Goal: Transaction & Acquisition: Purchase product/service

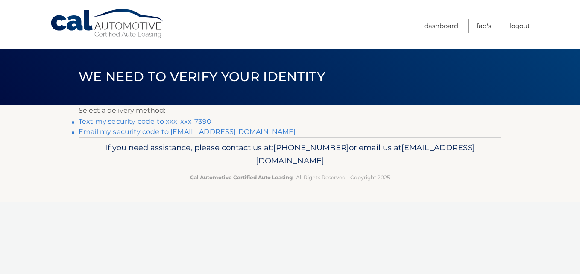
click at [202, 119] on link "Text my security code to xxx-xxx-7390" at bounding box center [145, 122] width 133 height 8
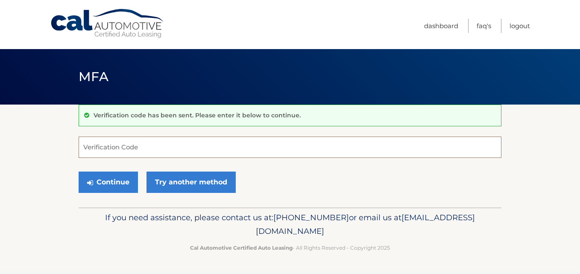
click at [213, 145] on input "Verification Code" at bounding box center [290, 147] width 423 height 21
type input "813368"
click at [79, 172] on button "Continue" at bounding box center [108, 182] width 59 height 21
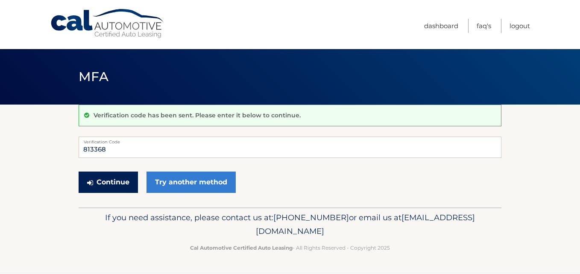
click at [119, 183] on button "Continue" at bounding box center [108, 182] width 59 height 21
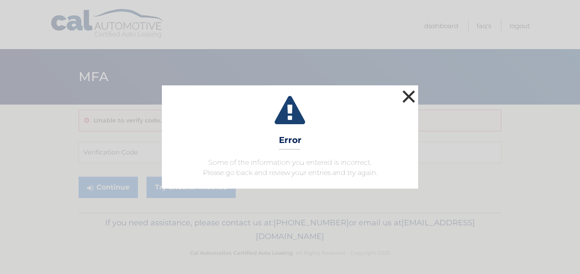
click at [411, 93] on button "×" at bounding box center [408, 96] width 17 height 17
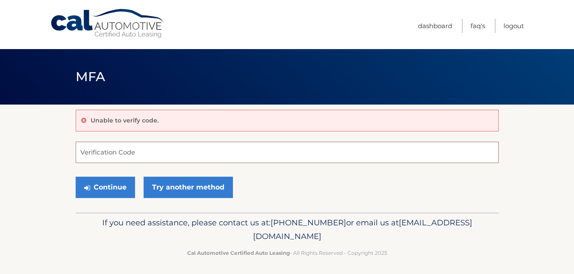
click at [153, 152] on input "Verification Code" at bounding box center [287, 152] width 423 height 21
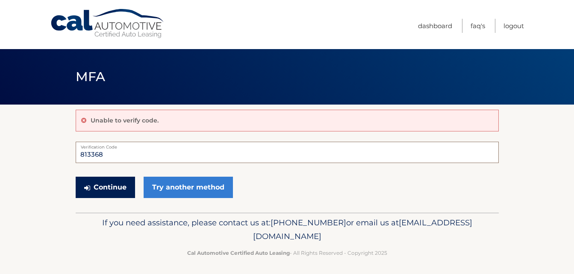
type input "813368"
click at [106, 186] on button "Continue" at bounding box center [105, 187] width 59 height 21
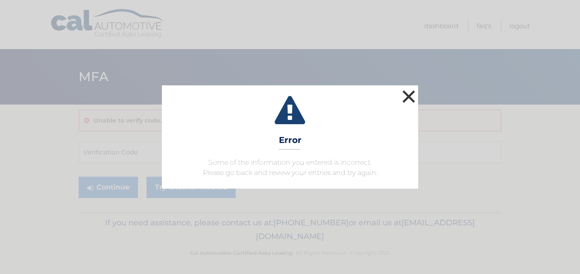
click at [412, 96] on button "×" at bounding box center [408, 96] width 17 height 17
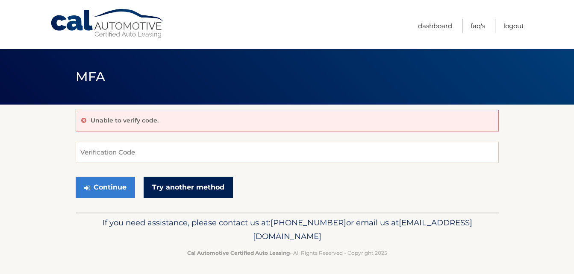
click at [192, 181] on link "Try another method" at bounding box center [188, 187] width 89 height 21
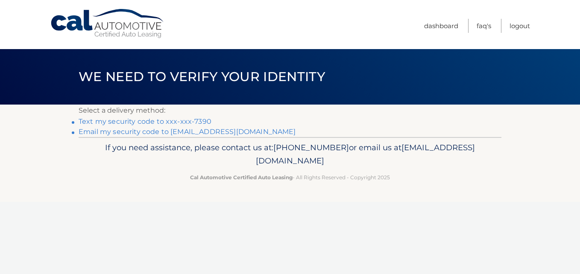
click at [185, 122] on link "Text my security code to xxx-xxx-7390" at bounding box center [145, 122] width 133 height 8
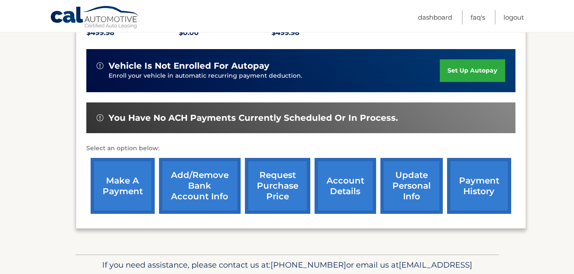
scroll to position [214, 0]
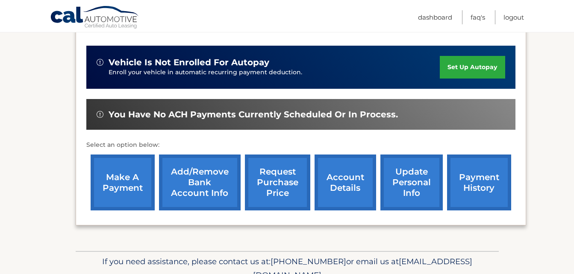
click at [113, 185] on link "make a payment" at bounding box center [123, 183] width 64 height 56
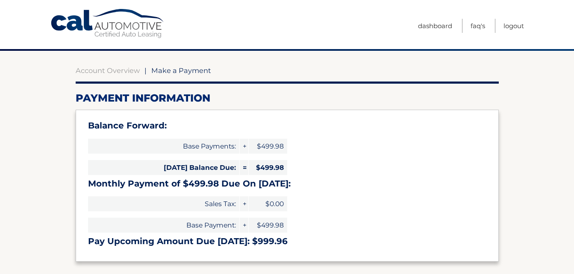
select select "Mzg5NTg4ZjQtNzk2MS00ZmE1LThjYzgtZWUwMGI5NGI4NmFh"
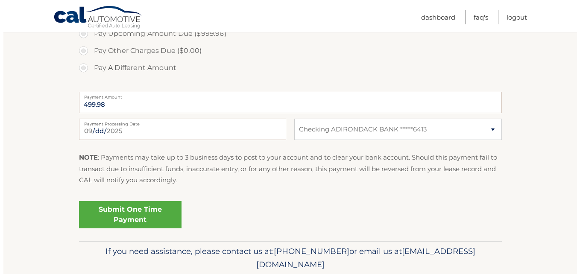
scroll to position [342, 0]
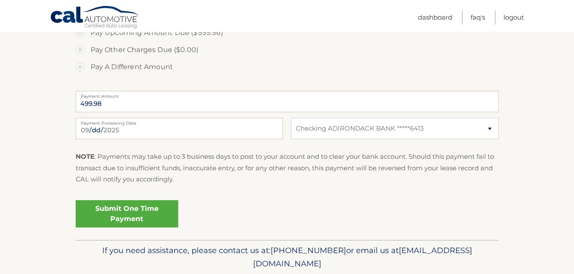
click at [133, 209] on link "Submit One Time Payment" at bounding box center [127, 213] width 103 height 27
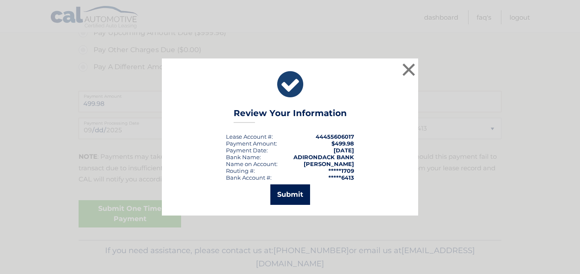
click at [283, 194] on button "Submit" at bounding box center [291, 195] width 40 height 21
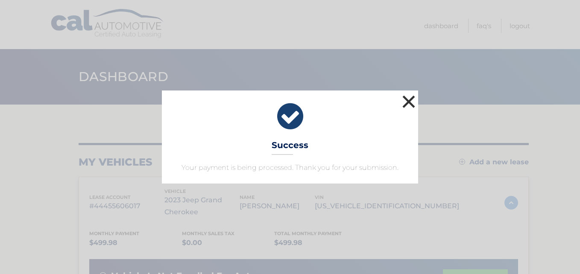
click at [413, 101] on button "×" at bounding box center [408, 101] width 17 height 17
